Goal: Task Accomplishment & Management: Use online tool/utility

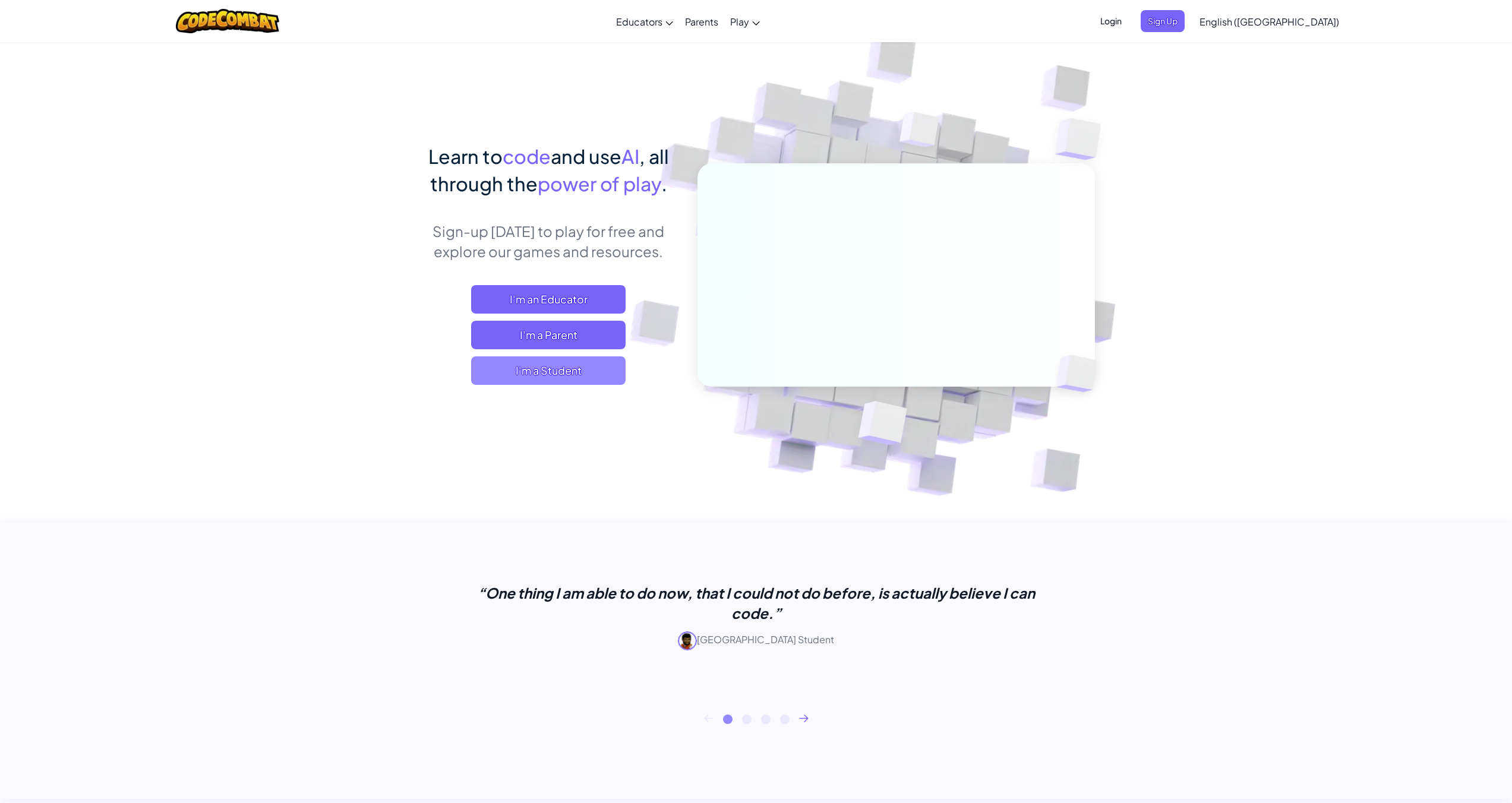
click at [538, 365] on span "I'm a Student" at bounding box center [548, 370] width 155 height 29
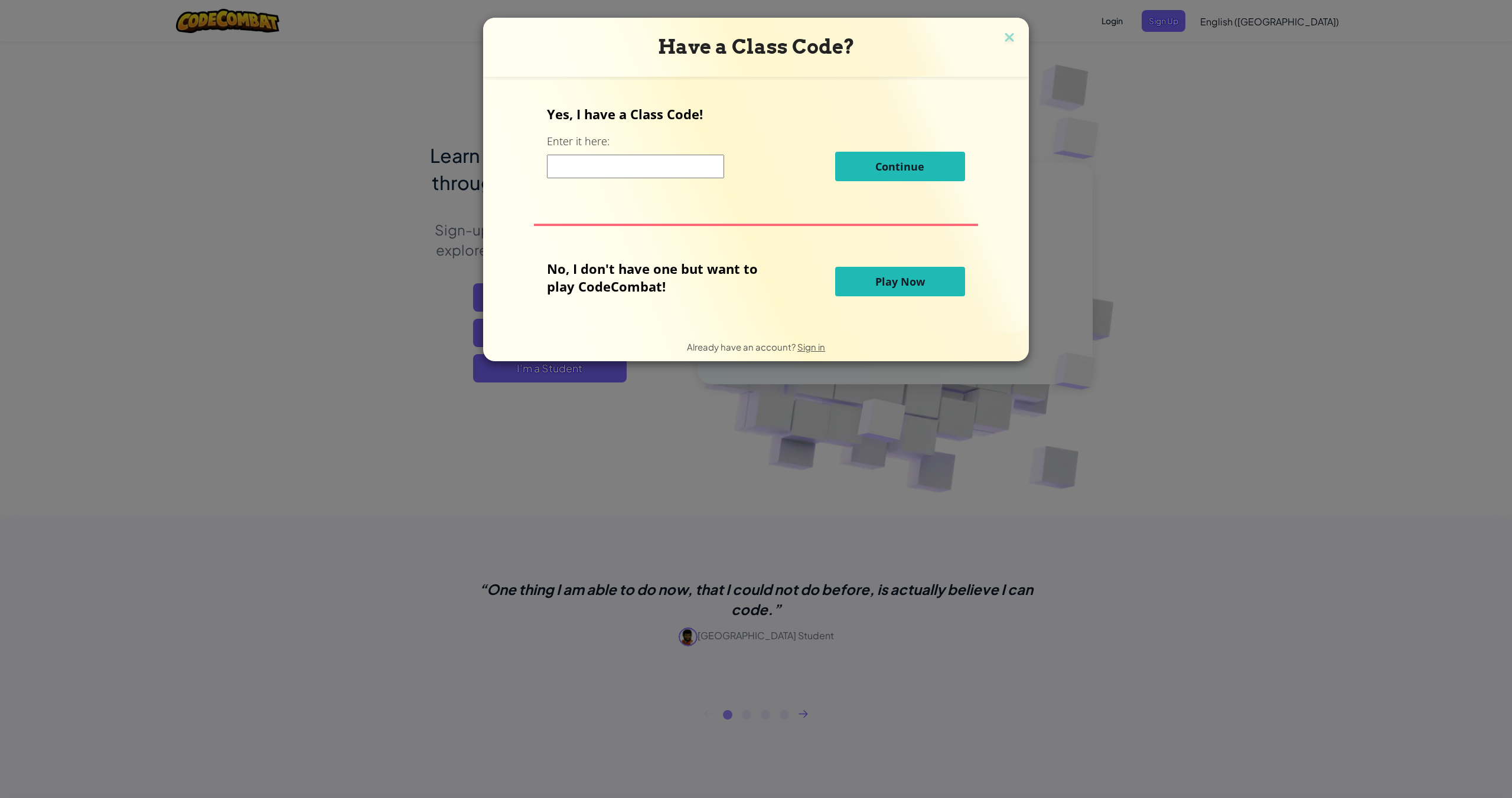
click at [584, 173] on input at bounding box center [636, 167] width 177 height 23
click at [915, 287] on span "Play Now" at bounding box center [900, 281] width 50 height 14
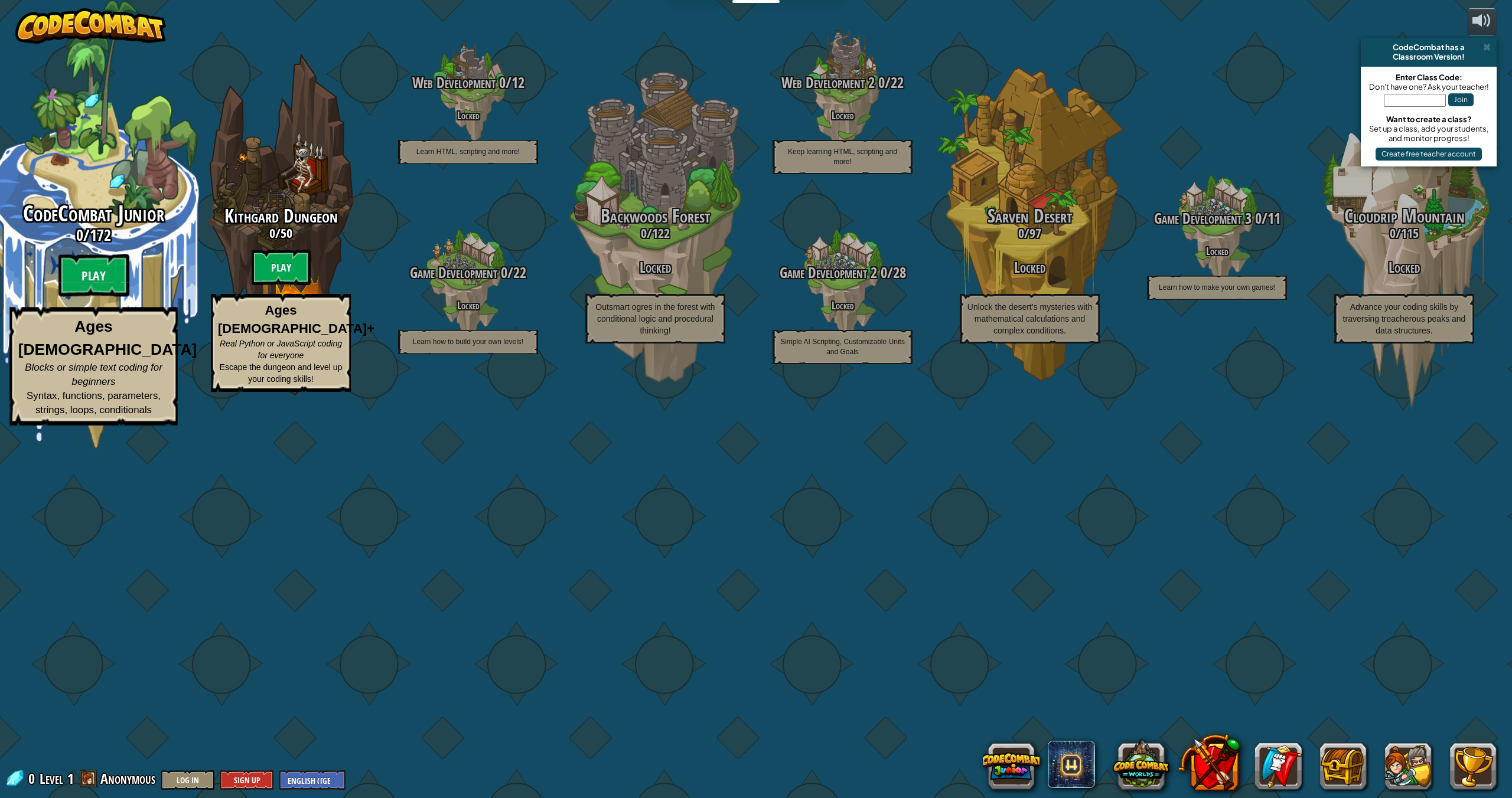
click at [90, 297] on btn "Play" at bounding box center [94, 276] width 71 height 42
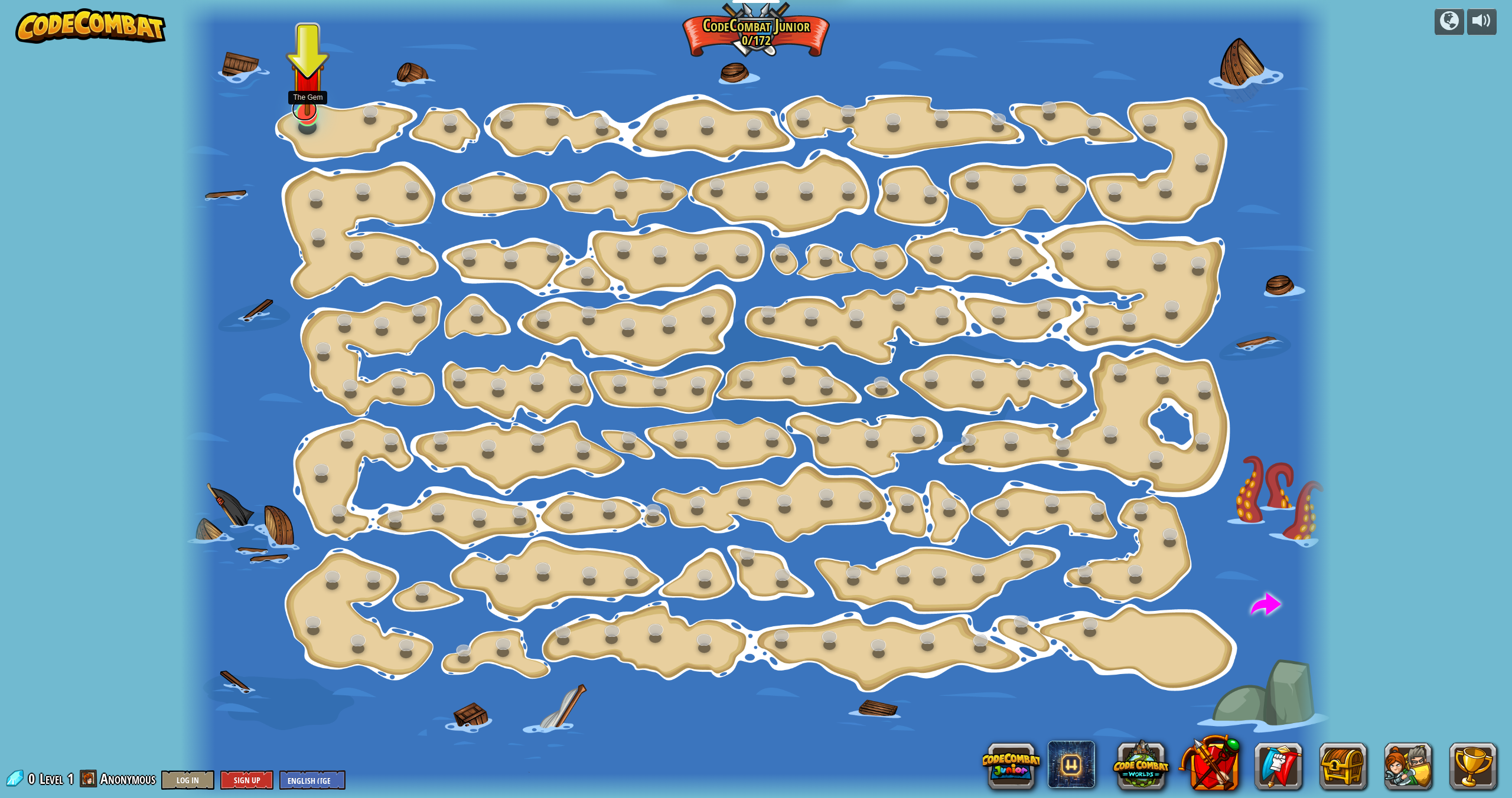
click at [305, 118] on link at bounding box center [304, 109] width 26 height 23
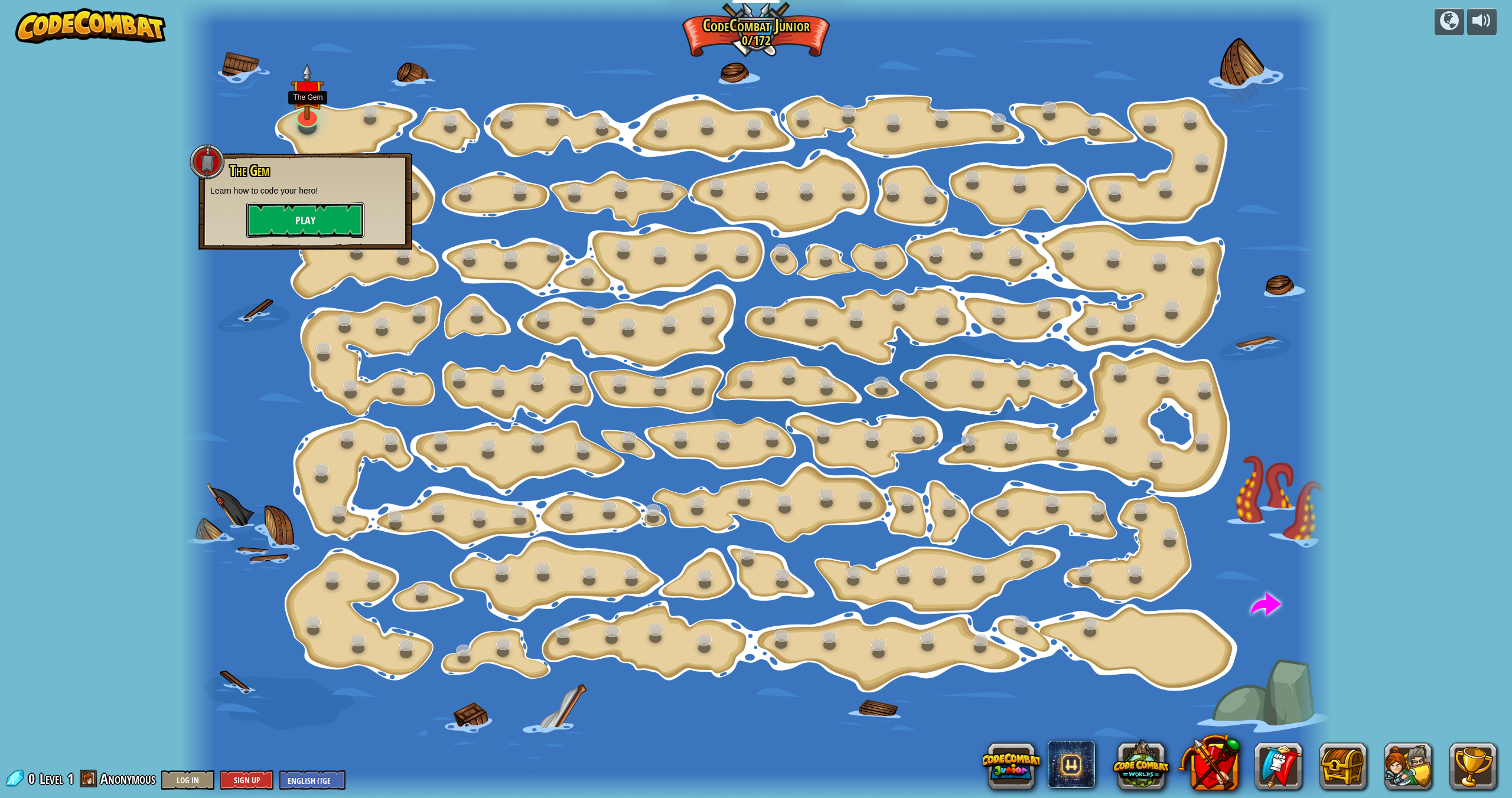
click at [283, 206] on button "Play" at bounding box center [305, 220] width 118 height 35
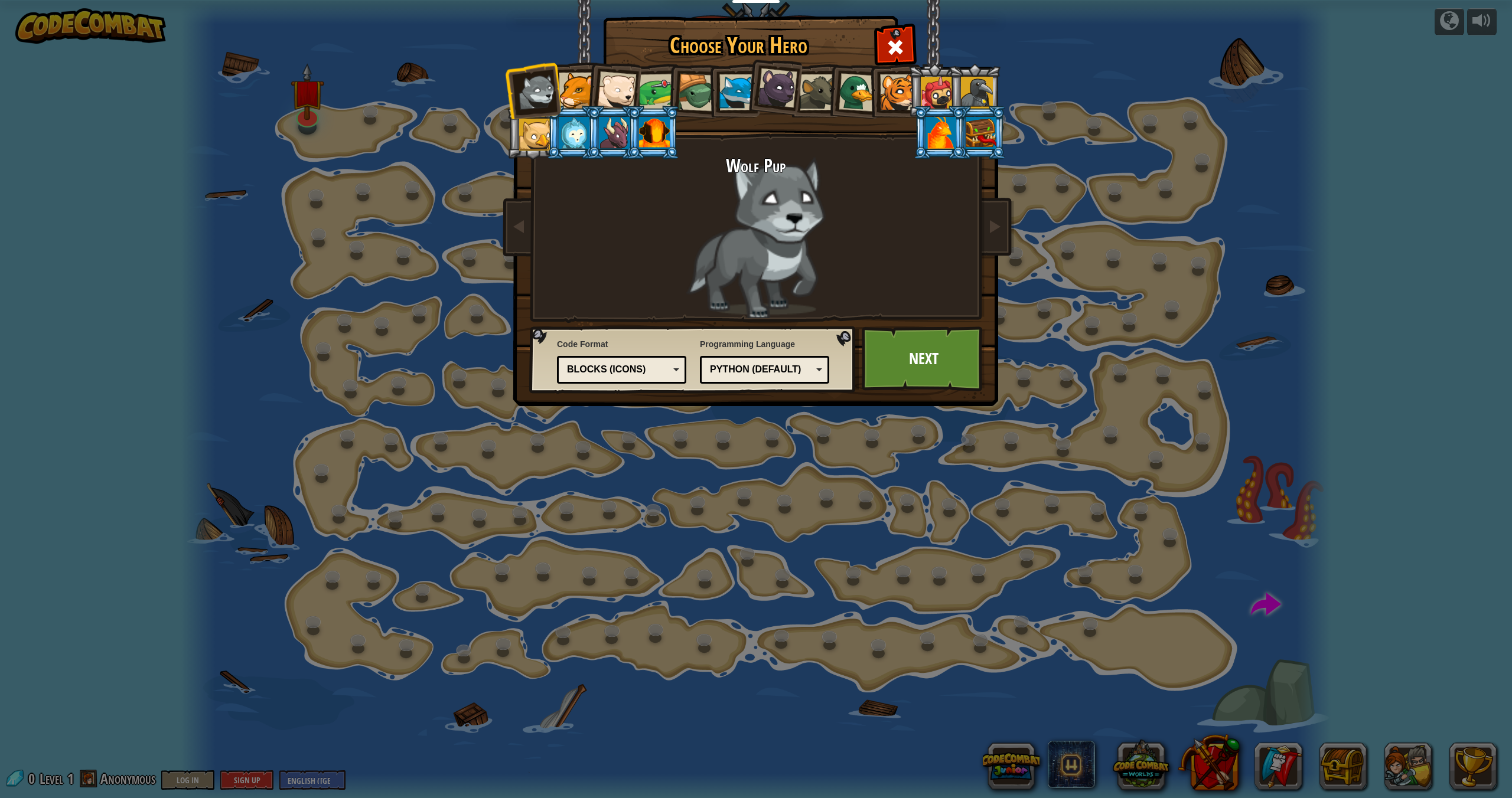
drag, startPoint x: 578, startPoint y: 133, endPoint x: 568, endPoint y: 136, distance: 10.4
click at [578, 133] on div at bounding box center [574, 133] width 31 height 32
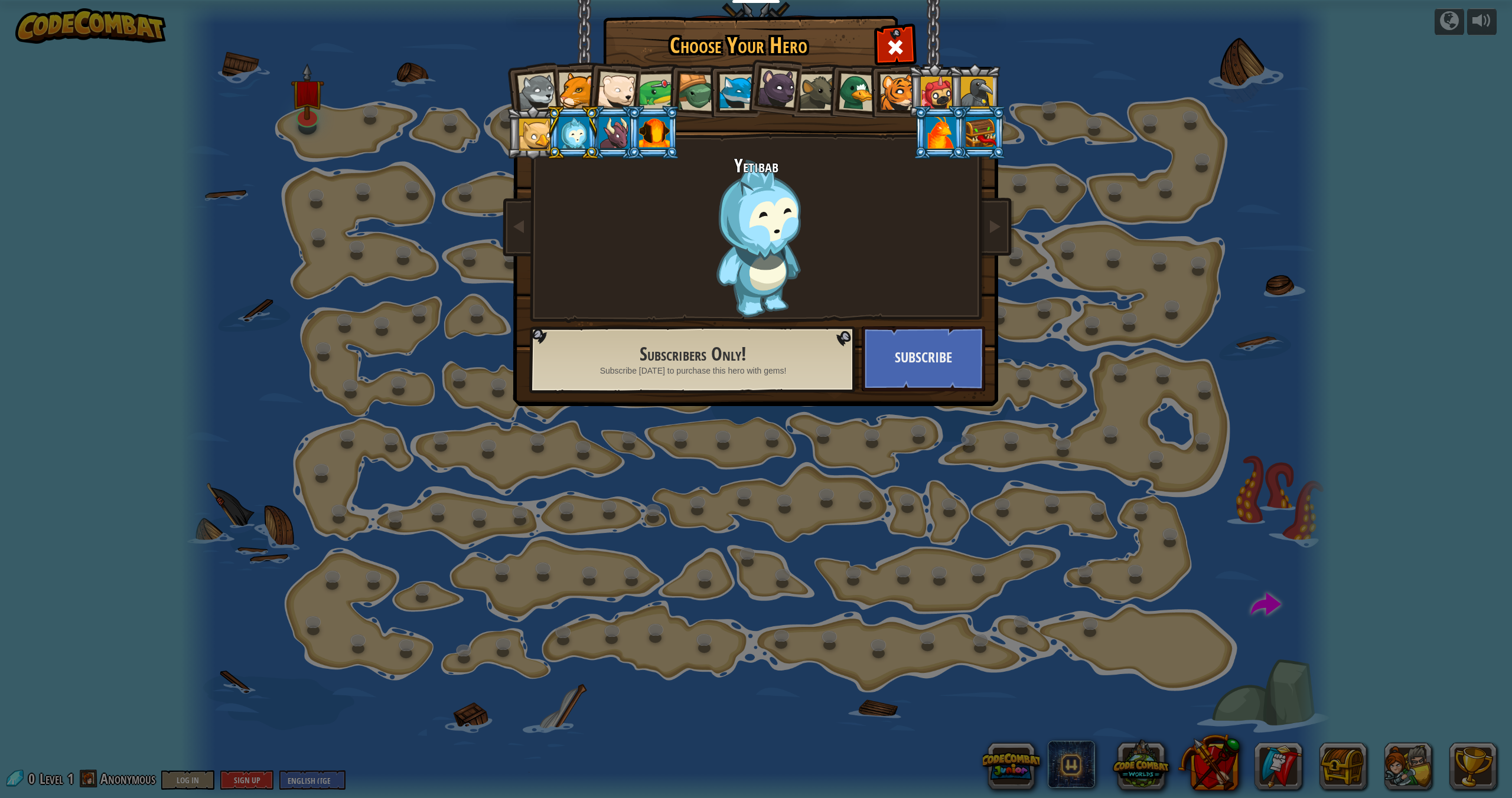
click at [592, 102] on li at bounding box center [612, 89] width 58 height 58
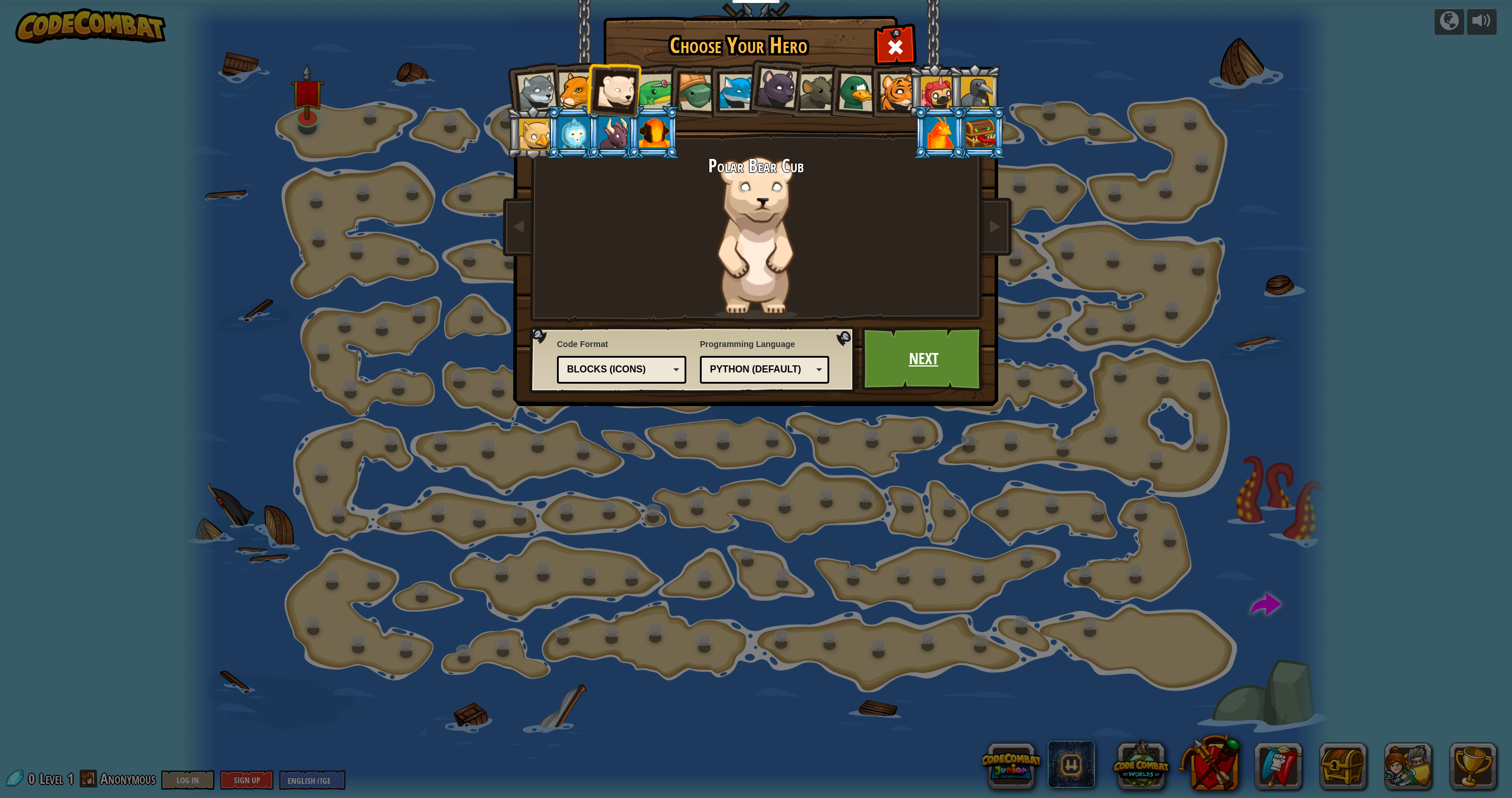
click at [881, 339] on link "Next" at bounding box center [923, 358] width 124 height 65
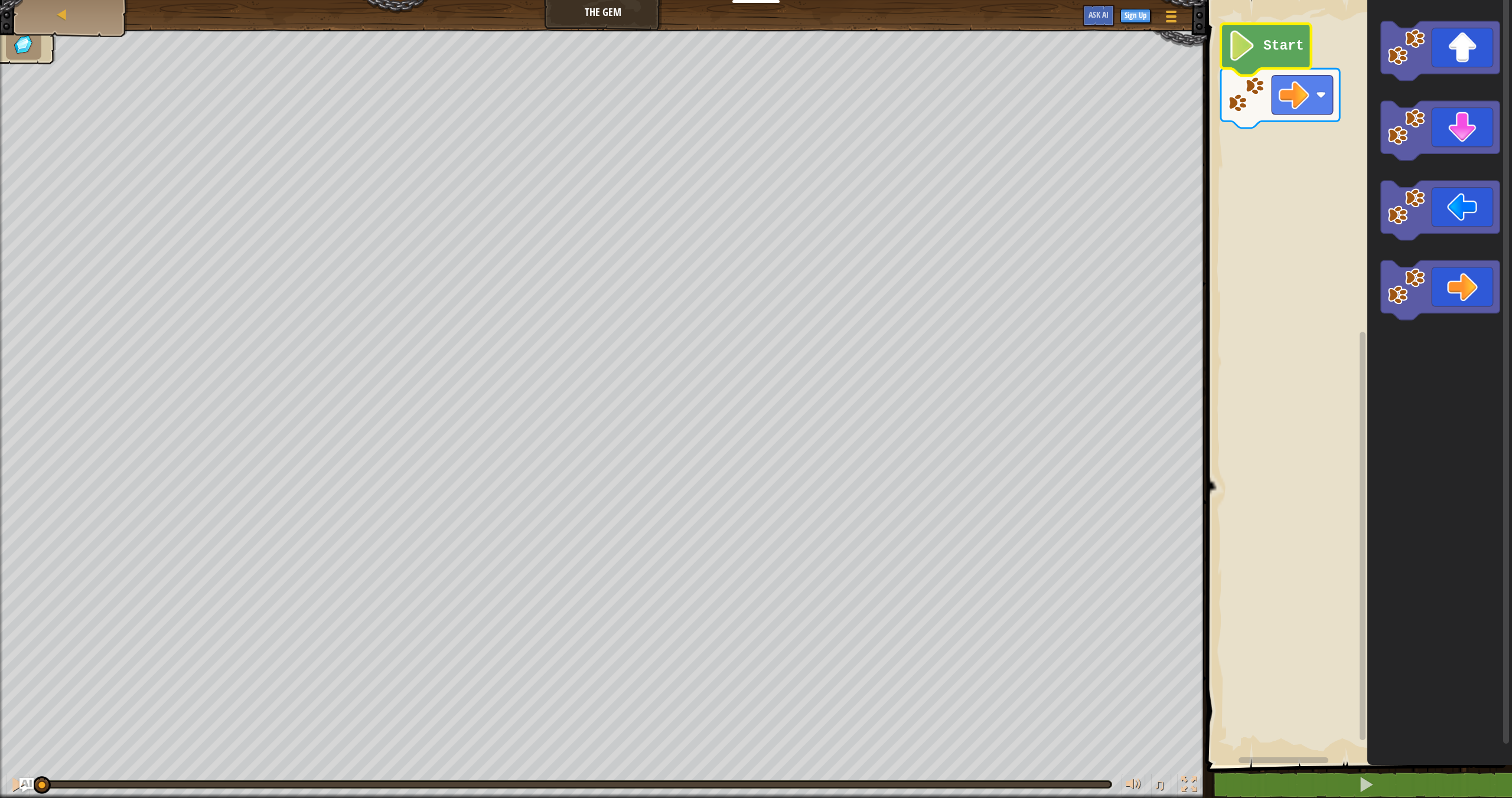
click at [1251, 67] on icon "Blockly Workspace" at bounding box center [1266, 49] width 91 height 52
click at [1258, 64] on icon "Blockly Workspace" at bounding box center [1266, 49] width 91 height 52
click at [1249, 50] on image "Blockly Workspace" at bounding box center [1242, 46] width 29 height 31
click at [1250, 50] on image "Blockly Workspace" at bounding box center [1242, 46] width 29 height 31
click at [1271, 56] on icon "Blockly Workspace" at bounding box center [1266, 49] width 91 height 52
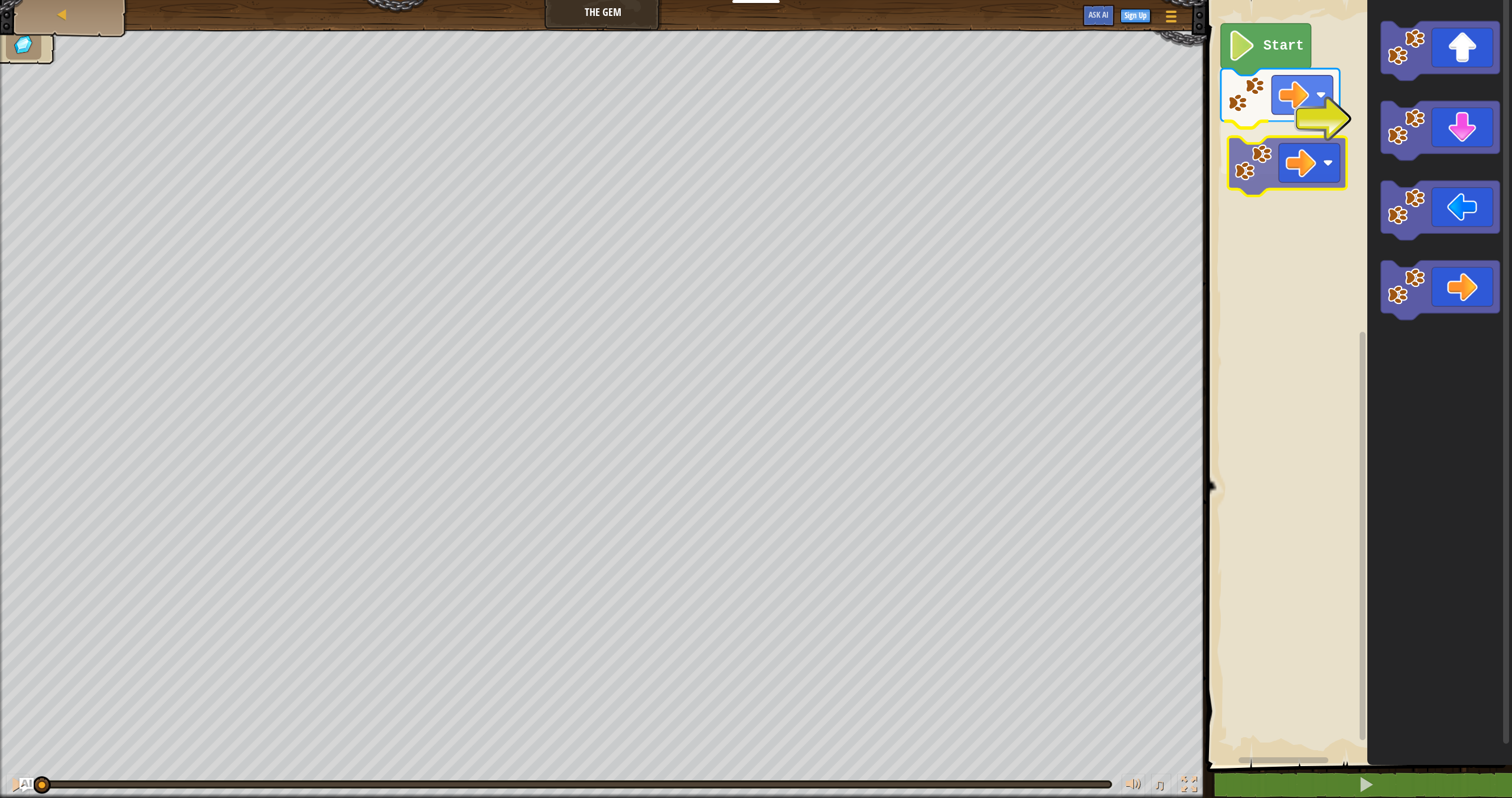
click at [1266, 149] on div "Start" at bounding box center [1357, 380] width 309 height 771
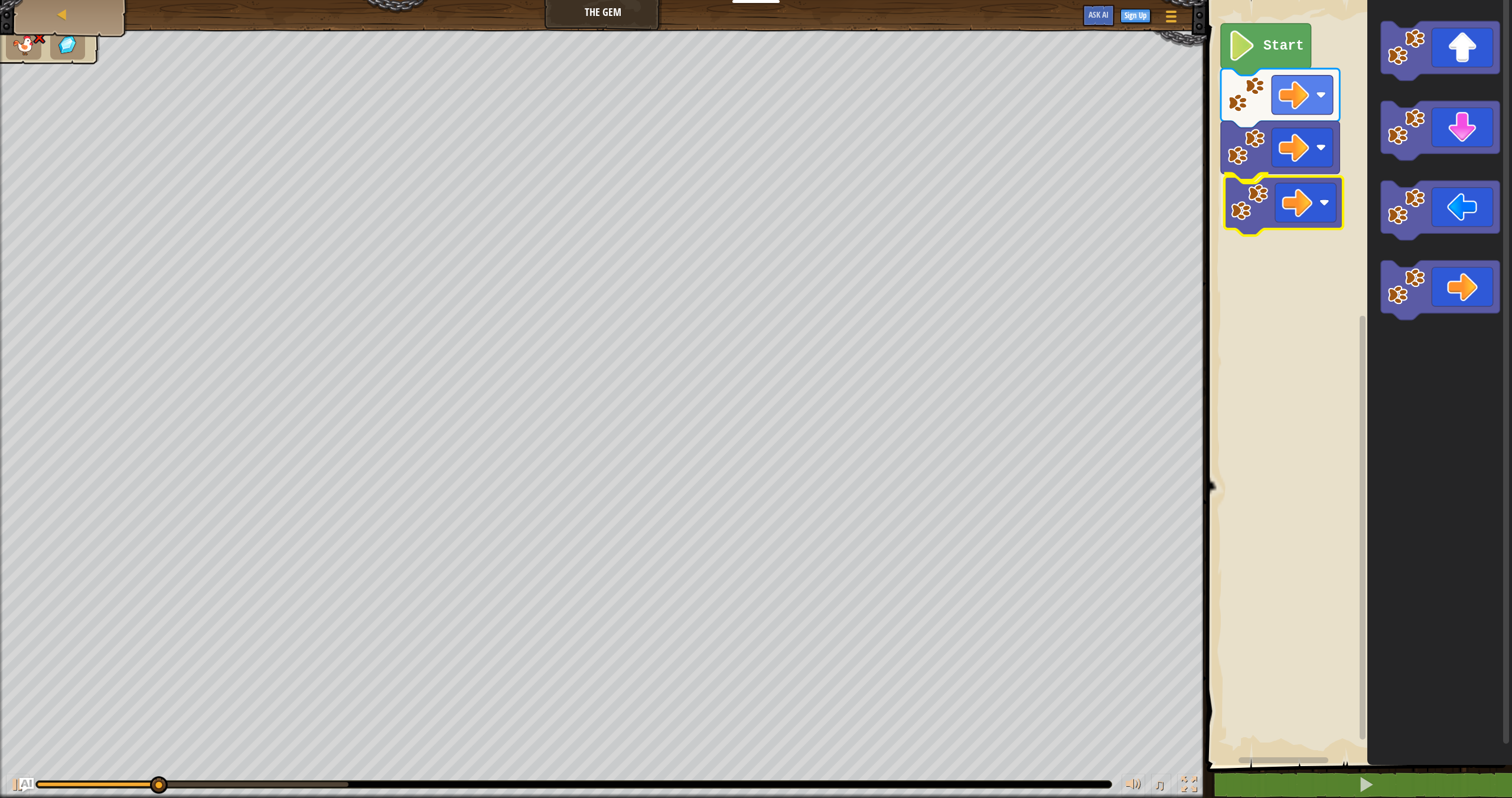
click at [1235, 187] on div "Start" at bounding box center [1357, 380] width 309 height 771
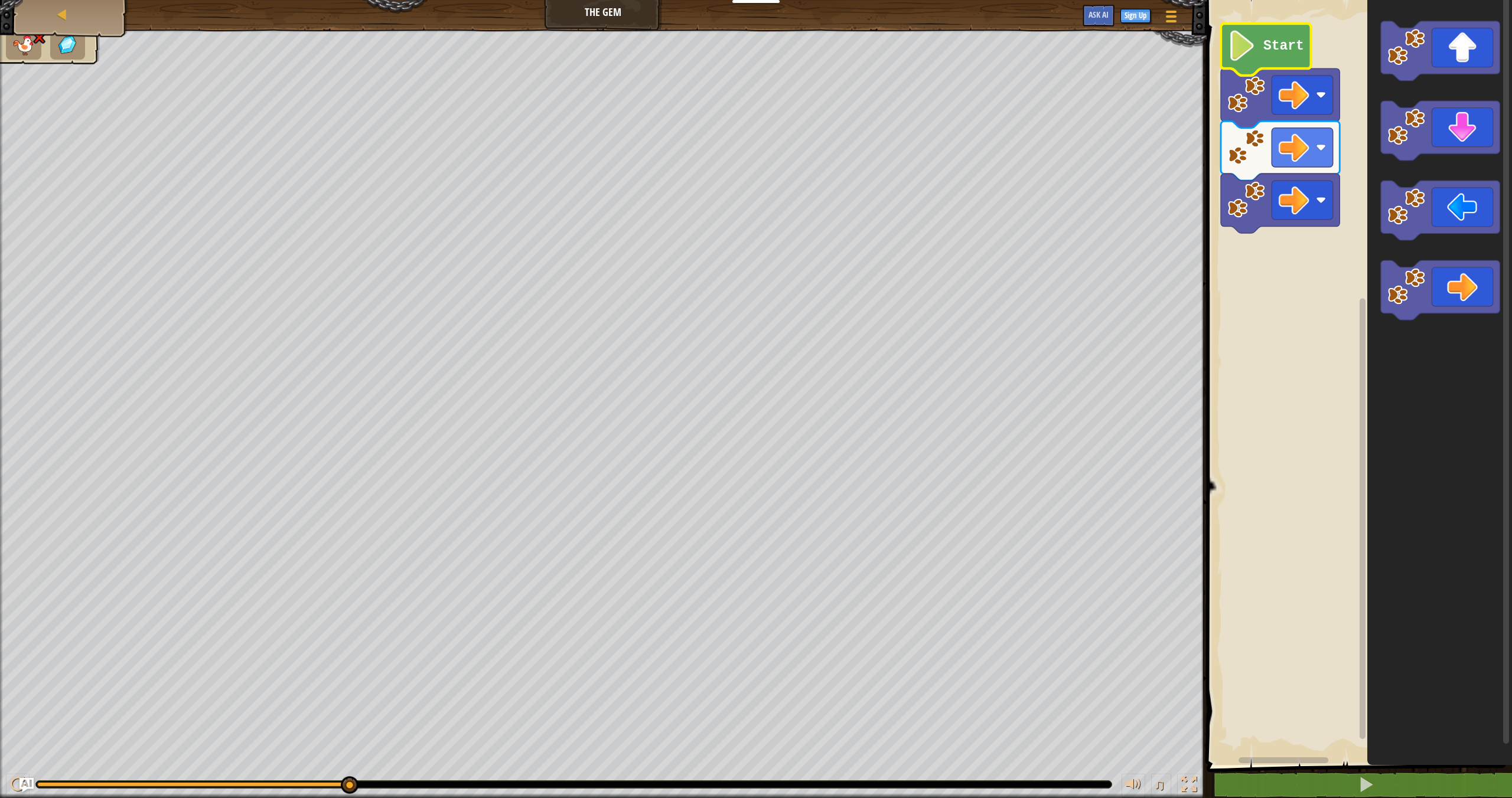
click at [1247, 65] on icon "Blockly Workspace" at bounding box center [1266, 49] width 91 height 52
click at [1255, 68] on icon "Blockly Workspace" at bounding box center [1266, 49] width 91 height 52
click at [1300, 148] on image "Blockly Workspace" at bounding box center [1293, 148] width 31 height 31
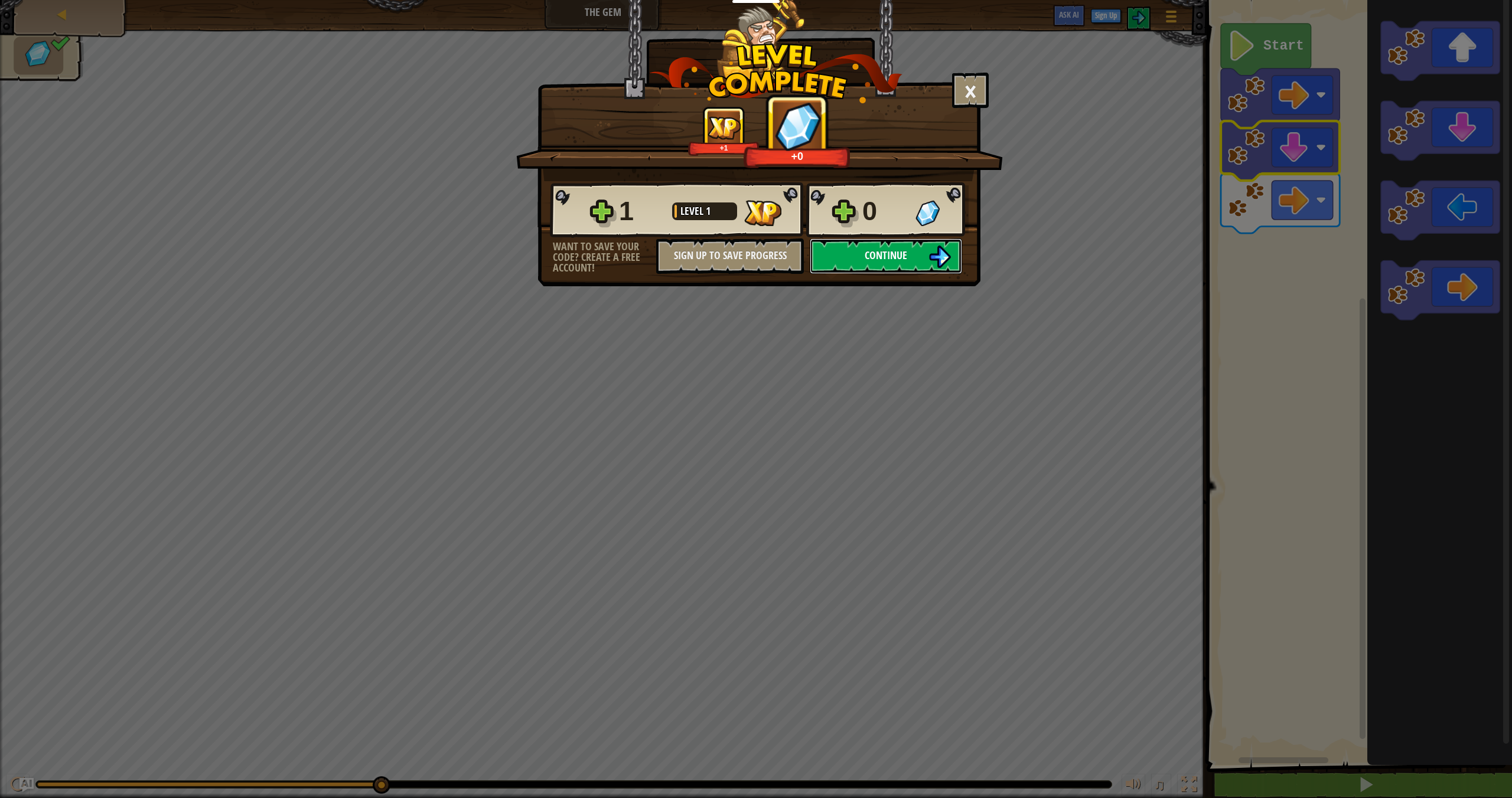
click at [887, 244] on button "Continue" at bounding box center [886, 256] width 152 height 35
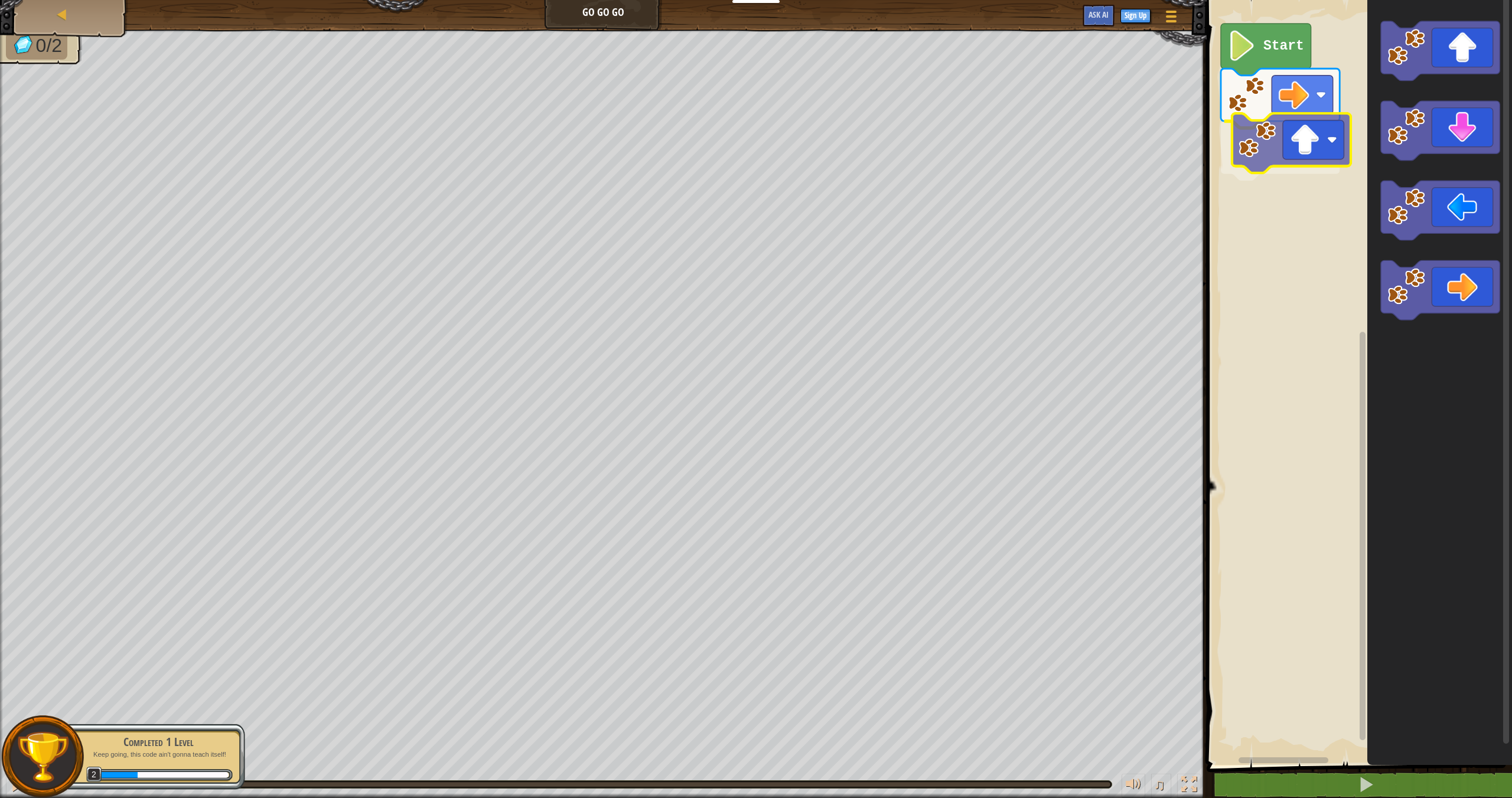
click at [1268, 143] on div "Start" at bounding box center [1357, 380] width 309 height 771
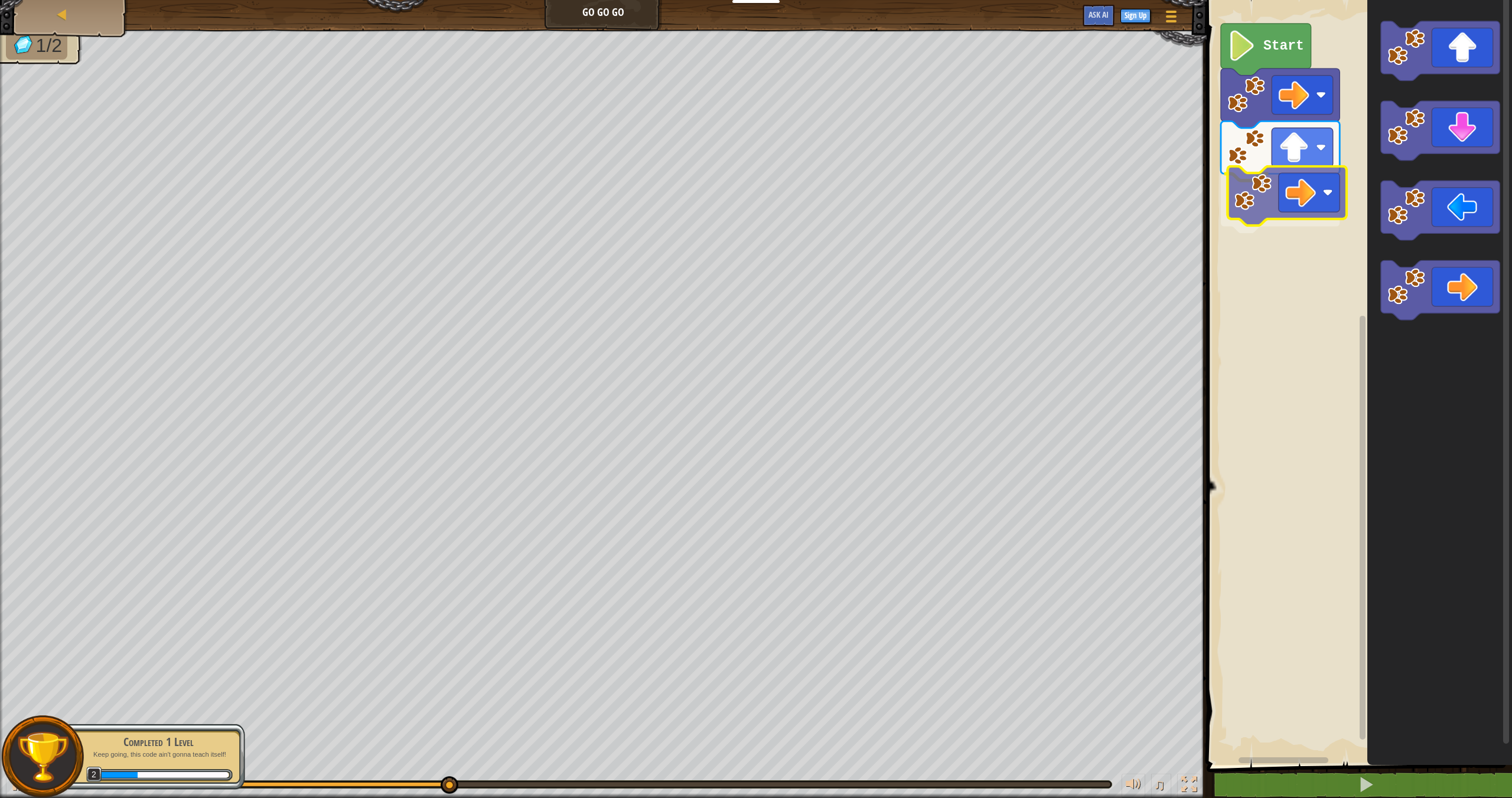
click at [1243, 182] on div "Start" at bounding box center [1357, 380] width 309 height 771
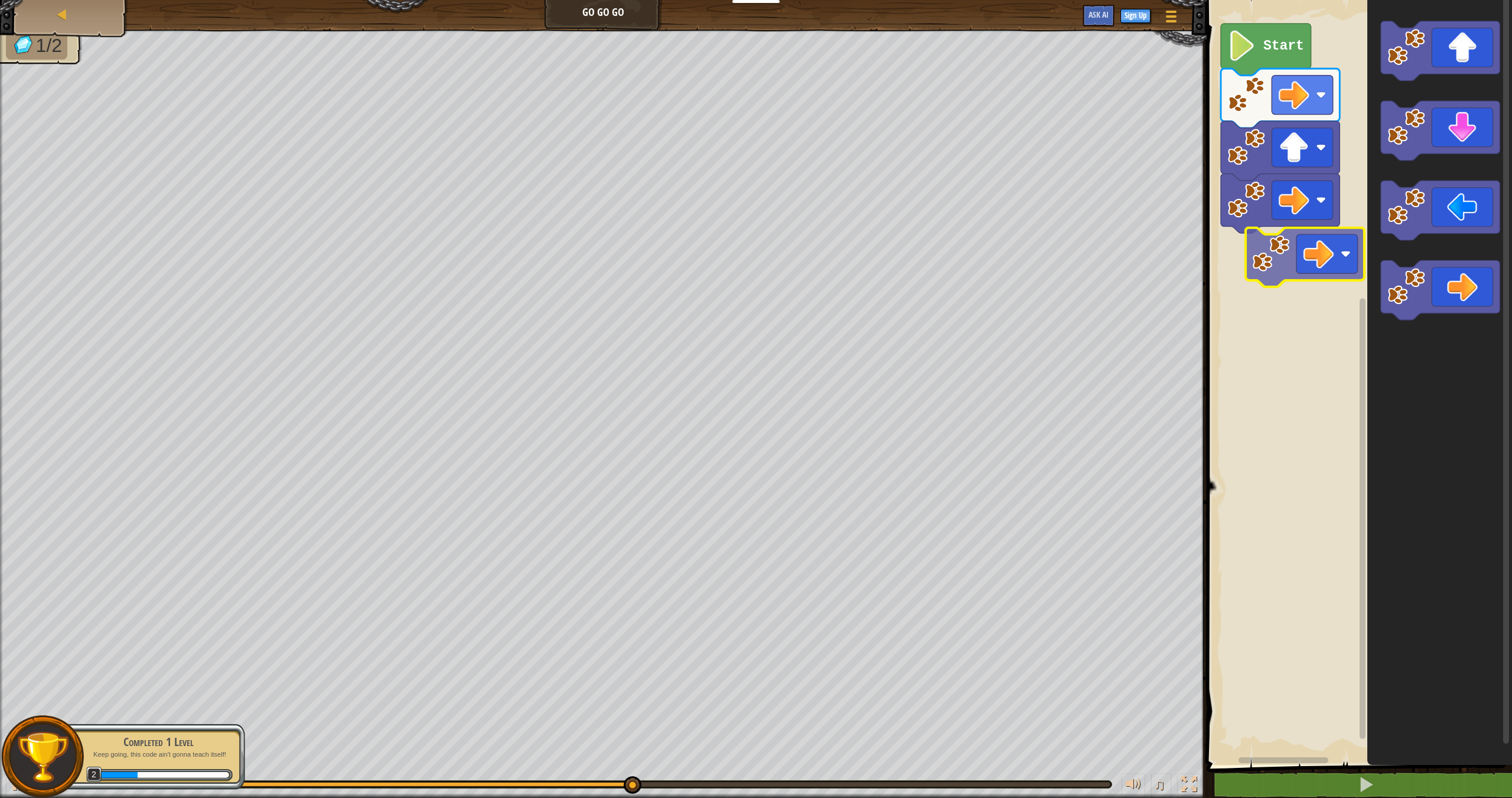
click at [1260, 234] on div "Start" at bounding box center [1357, 380] width 309 height 771
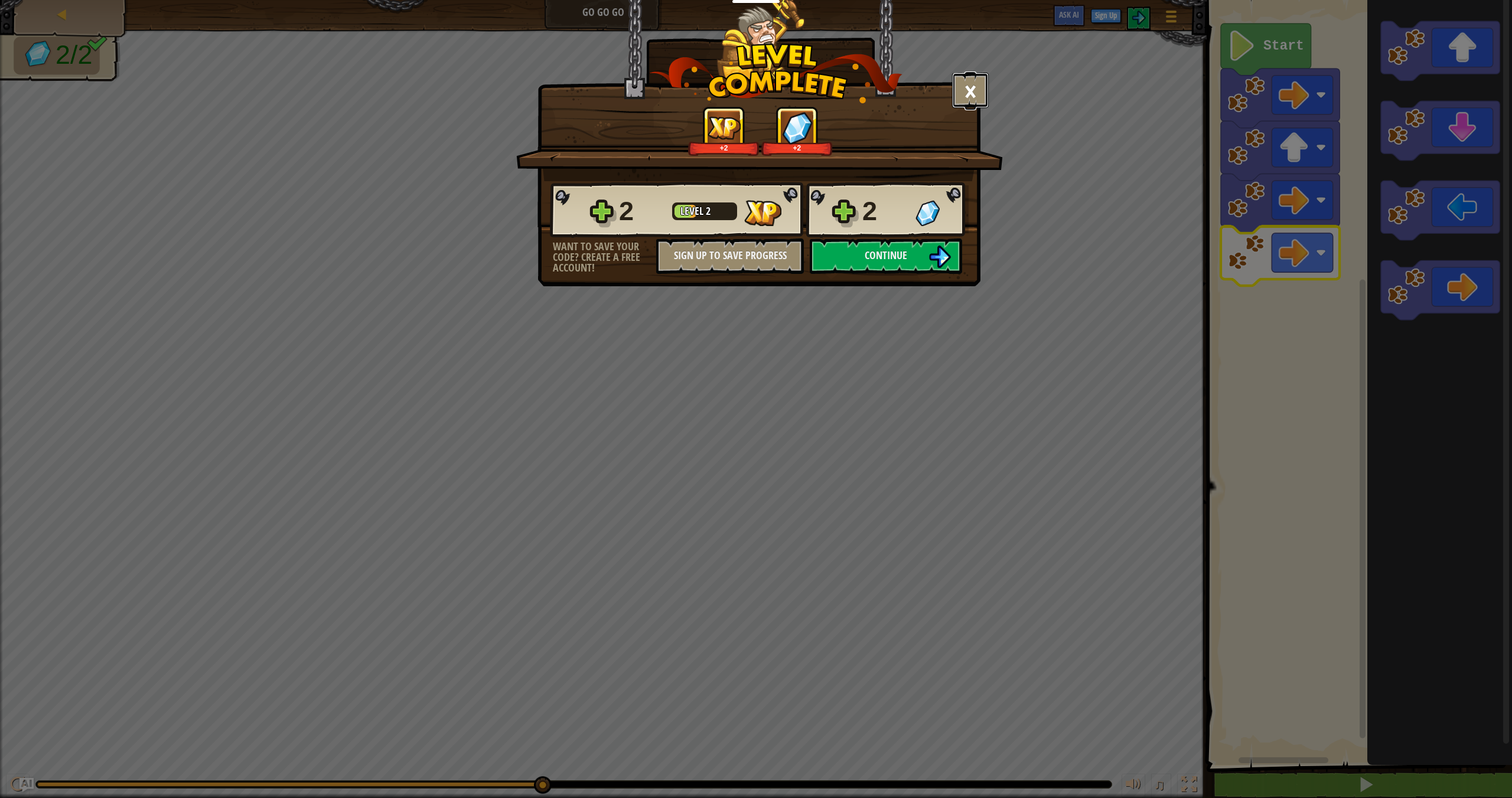
click at [963, 101] on button "×" at bounding box center [970, 90] width 37 height 35
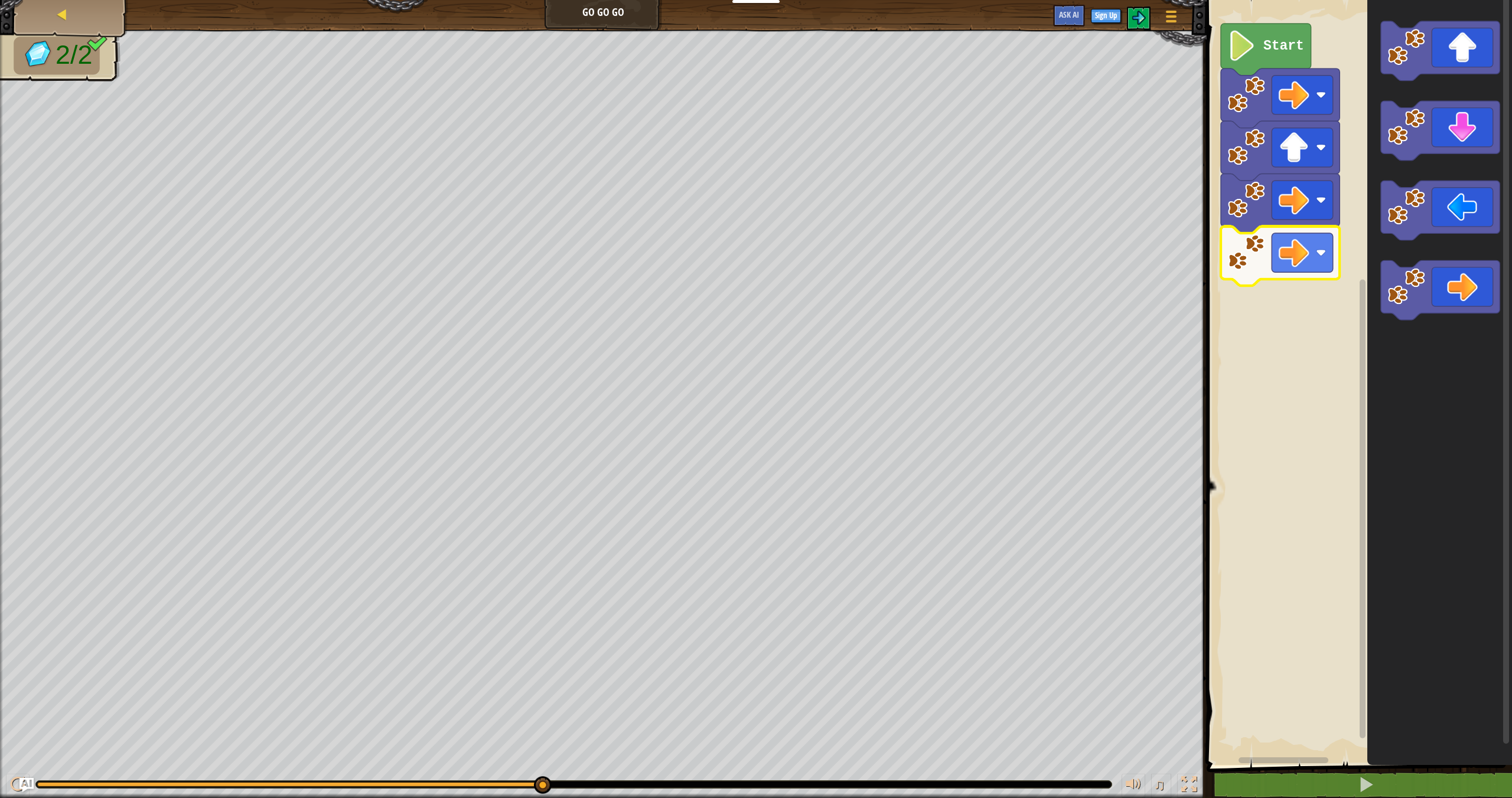
click at [50, 17] on div "Map" at bounding box center [70, 15] width 94 height 29
